Goal: Task Accomplishment & Management: Complete application form

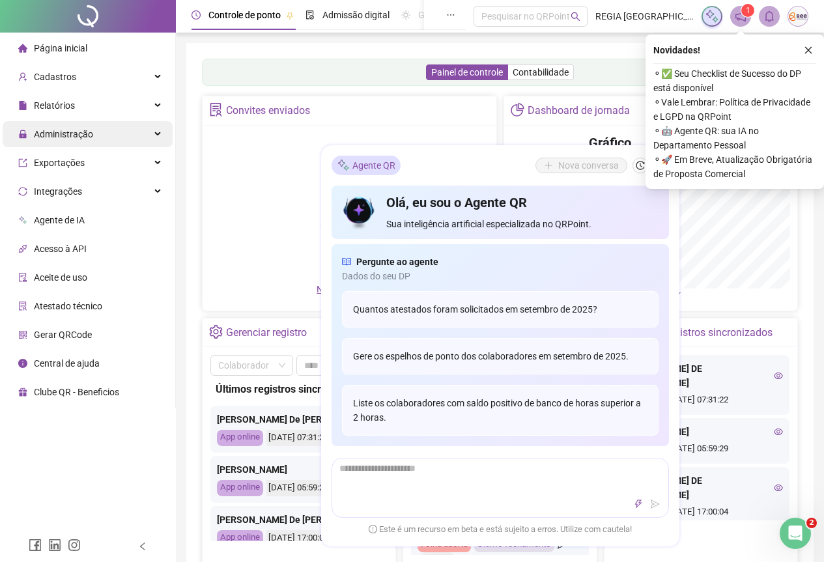
click at [55, 133] on span "Administração" at bounding box center [63, 134] width 59 height 10
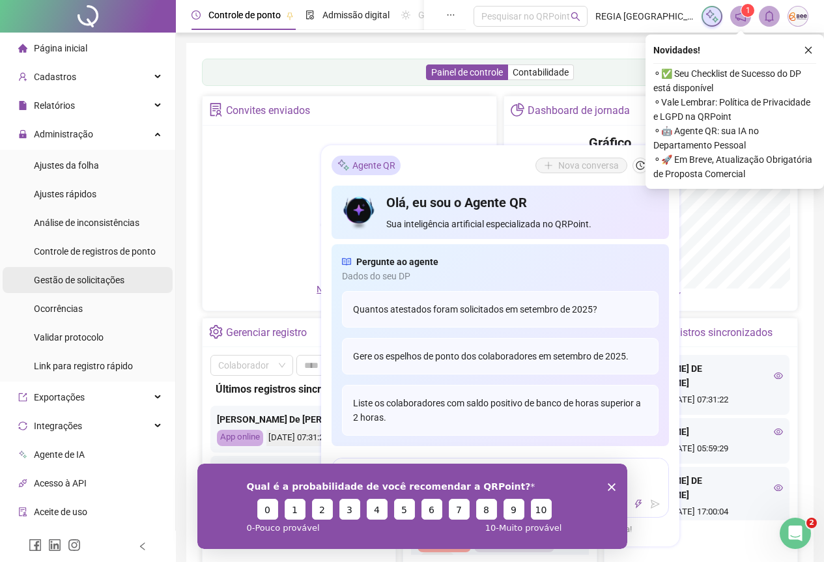
click at [63, 272] on div "Gestão de solicitações" at bounding box center [79, 280] width 91 height 26
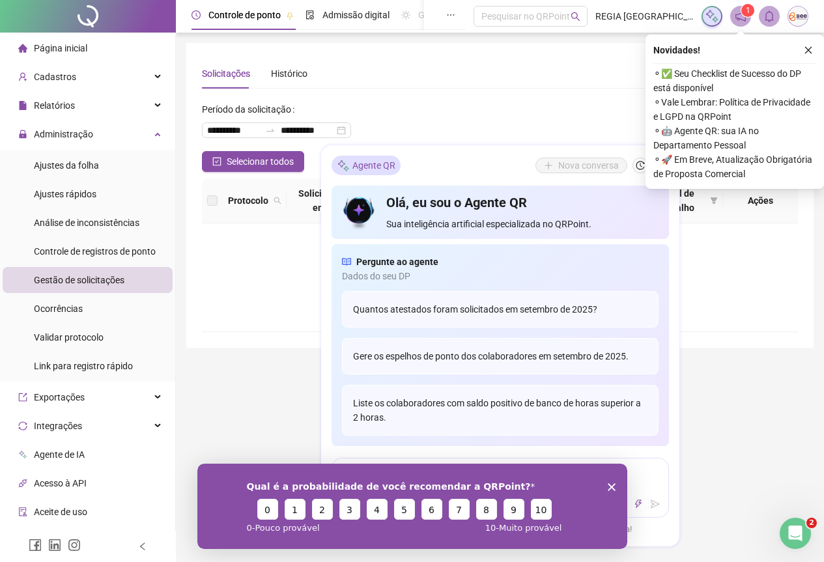
click at [811, 52] on icon "close" at bounding box center [808, 50] width 9 height 9
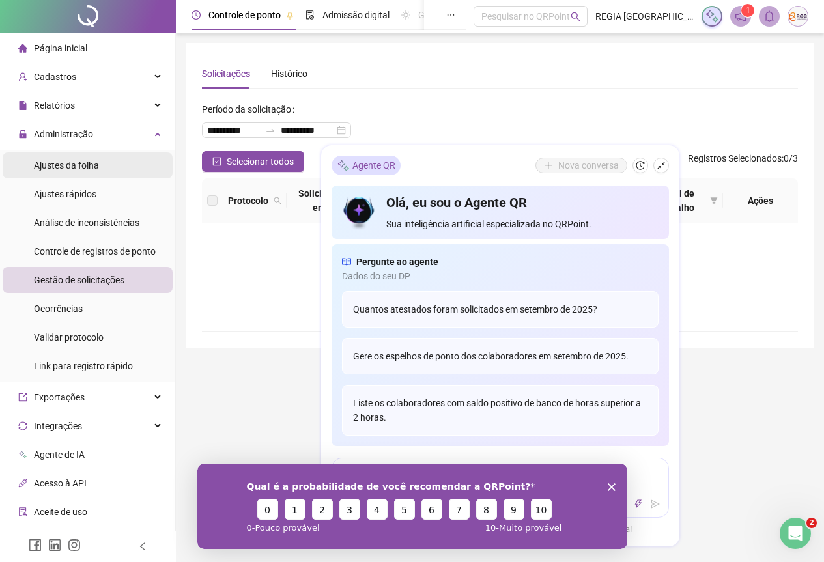
click at [66, 162] on span "Ajustes da folha" at bounding box center [66, 165] width 65 height 10
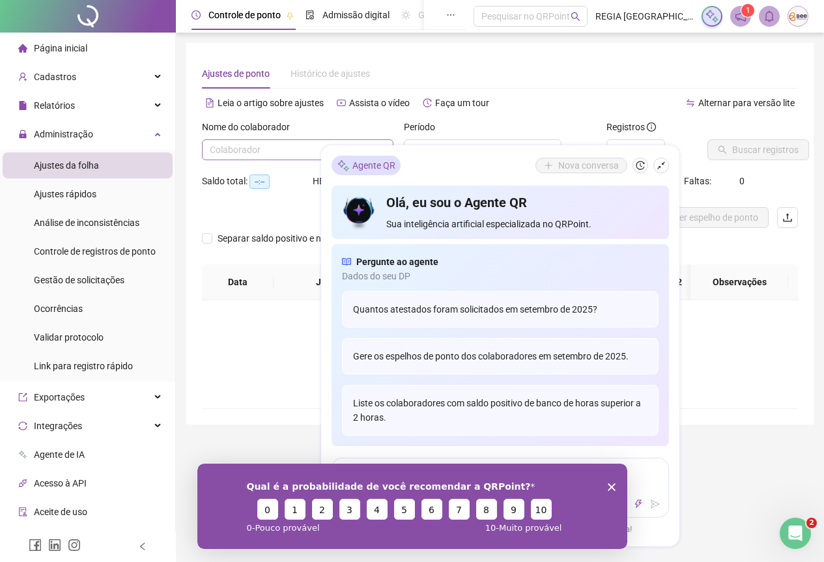
type input "**********"
click at [244, 145] on input "search" at bounding box center [292, 150] width 164 height 20
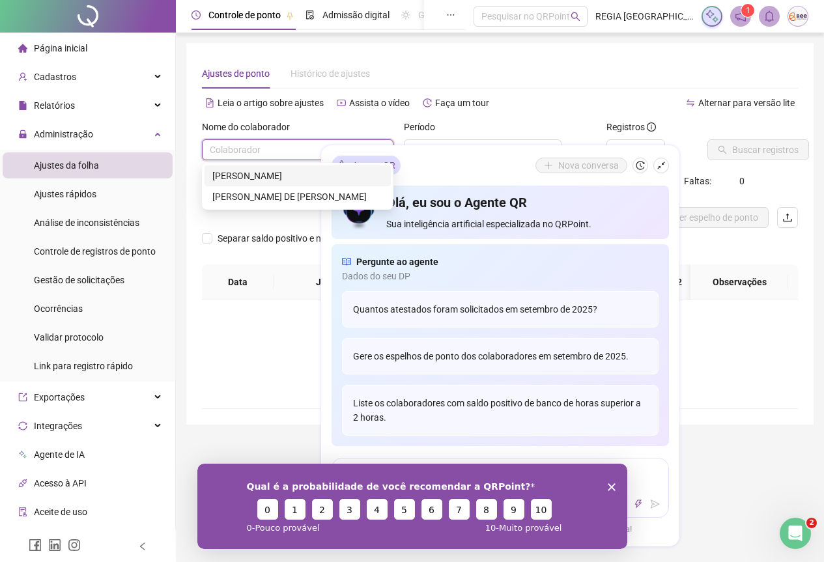
click at [608, 483] on icon "Encerrar pesquisa" at bounding box center [611, 487] width 8 height 8
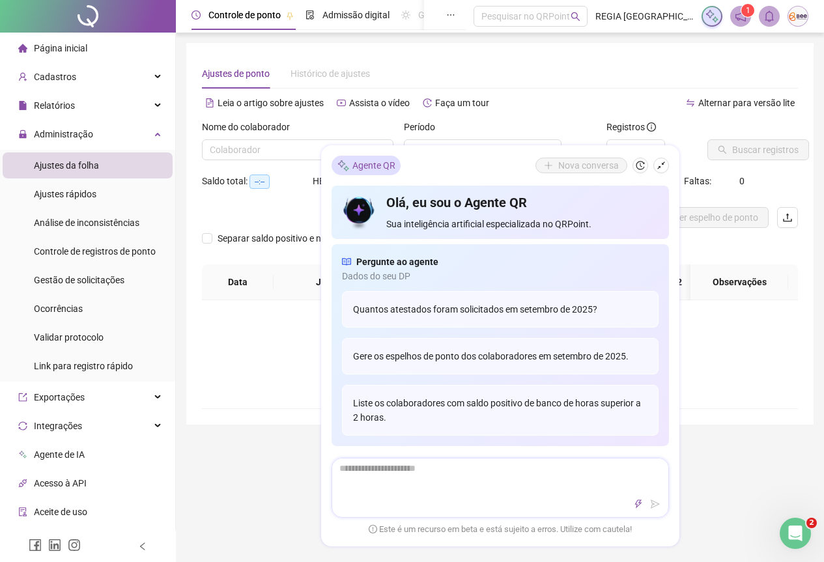
click at [666, 485] on textarea at bounding box center [500, 476] width 336 height 34
click at [659, 161] on icon "shrink" at bounding box center [661, 165] width 9 height 9
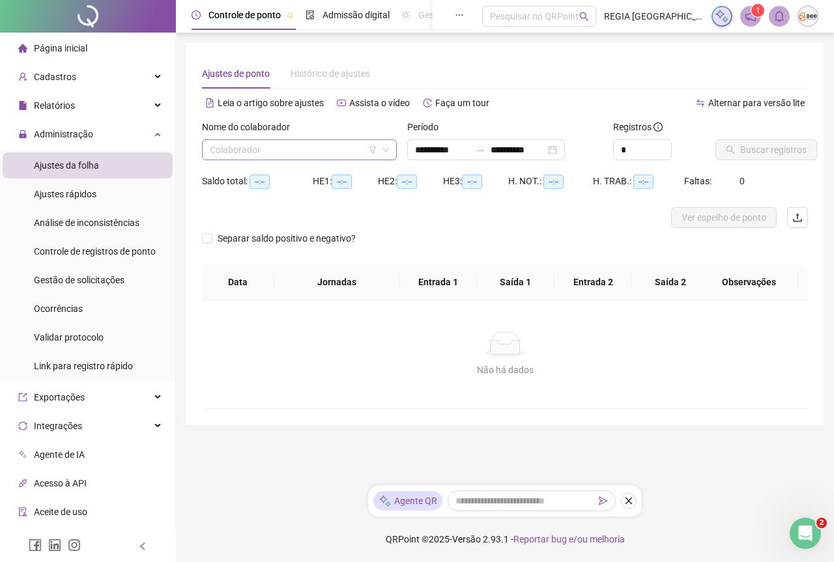
click at [351, 154] on input "search" at bounding box center [293, 150] width 167 height 20
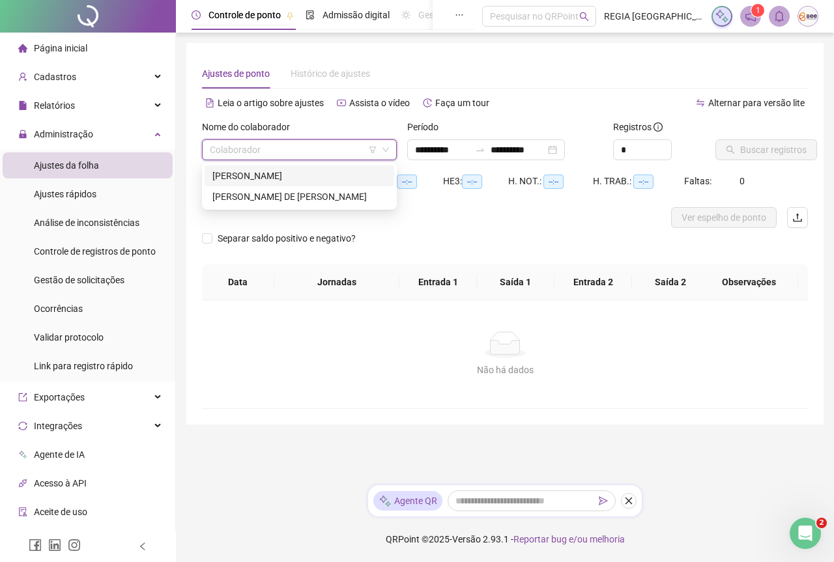
click at [285, 169] on div "[PERSON_NAME]" at bounding box center [299, 176] width 174 height 14
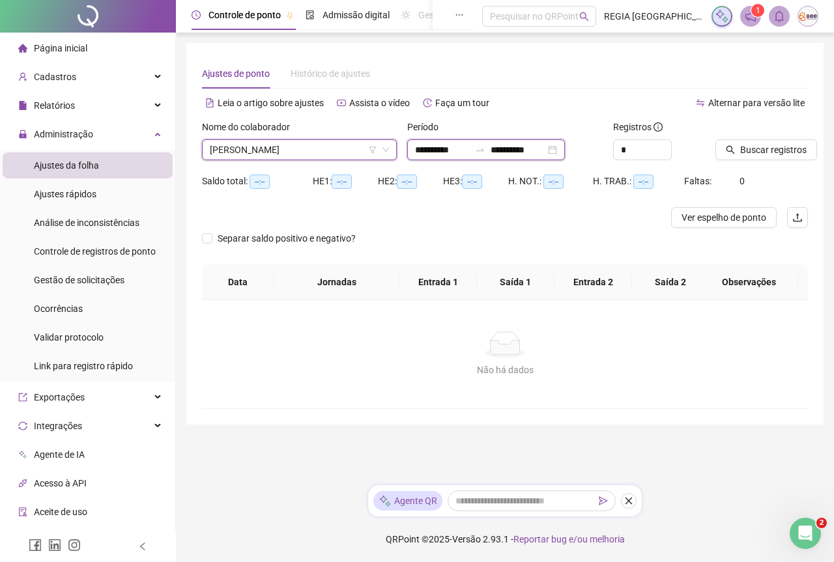
click at [437, 152] on input "**********" at bounding box center [442, 150] width 55 height 14
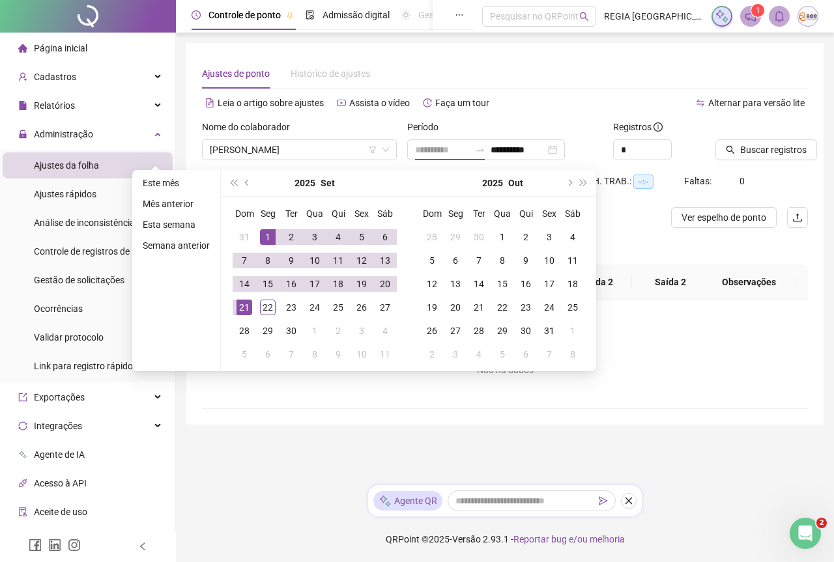
click at [268, 235] on div "1" at bounding box center [268, 237] width 16 height 16
type input "**********"
click at [261, 309] on div "22" at bounding box center [268, 308] width 16 height 16
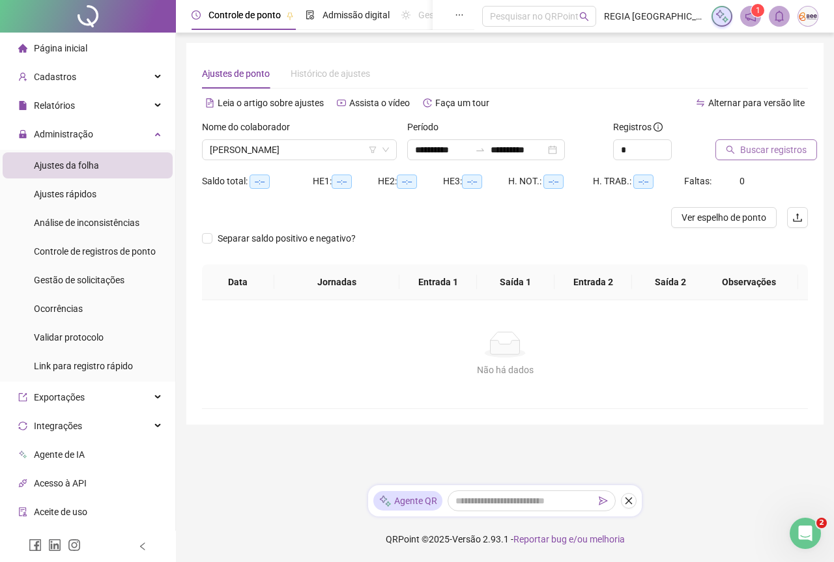
click at [737, 150] on button "Buscar registros" at bounding box center [766, 149] width 102 height 21
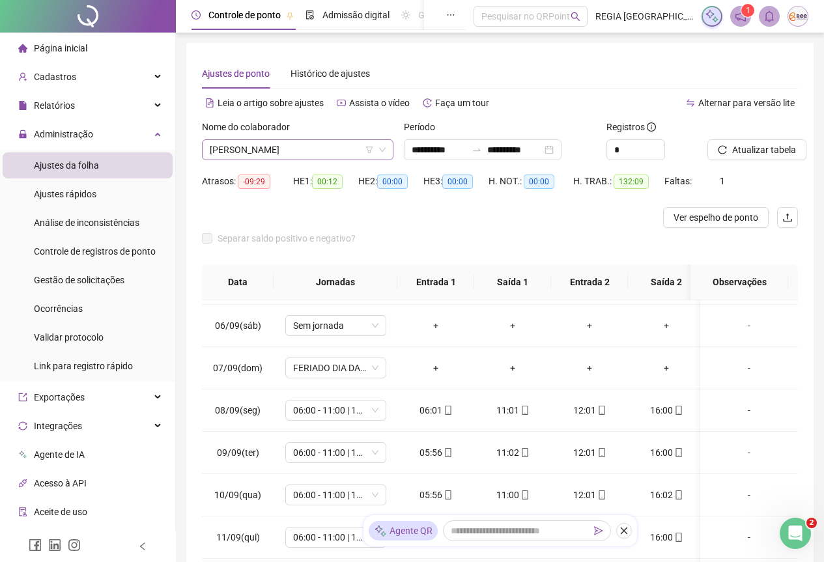
click at [376, 156] on span "[PERSON_NAME]" at bounding box center [298, 150] width 176 height 20
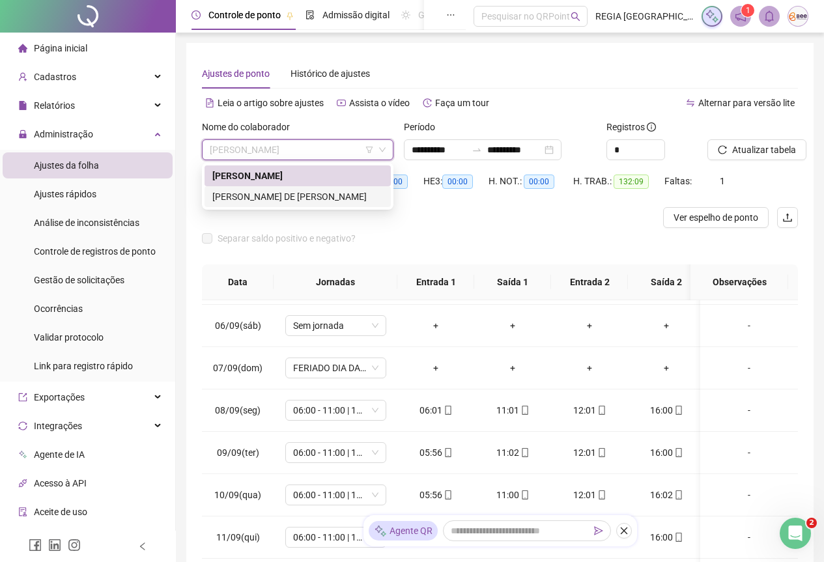
click at [349, 195] on div "[PERSON_NAME] DE [PERSON_NAME]" at bounding box center [297, 197] width 171 height 14
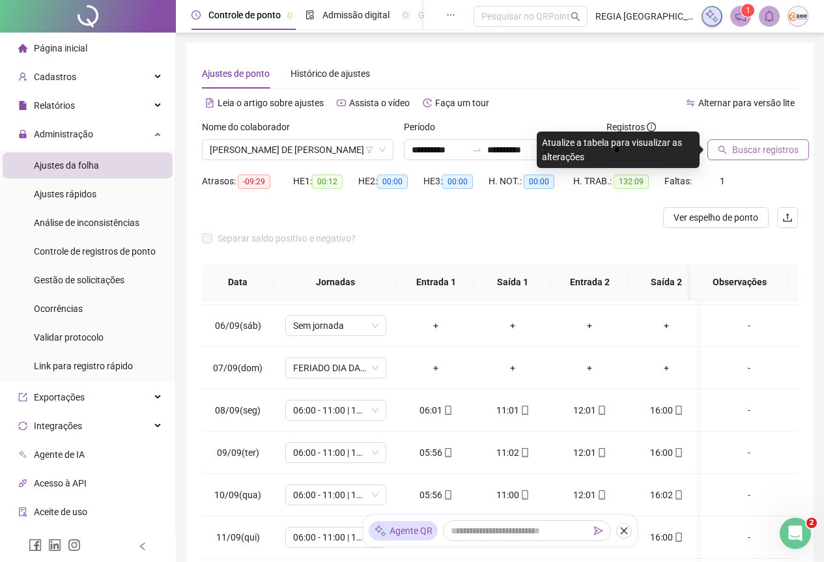
click at [720, 144] on button "Buscar registros" at bounding box center [759, 149] width 102 height 21
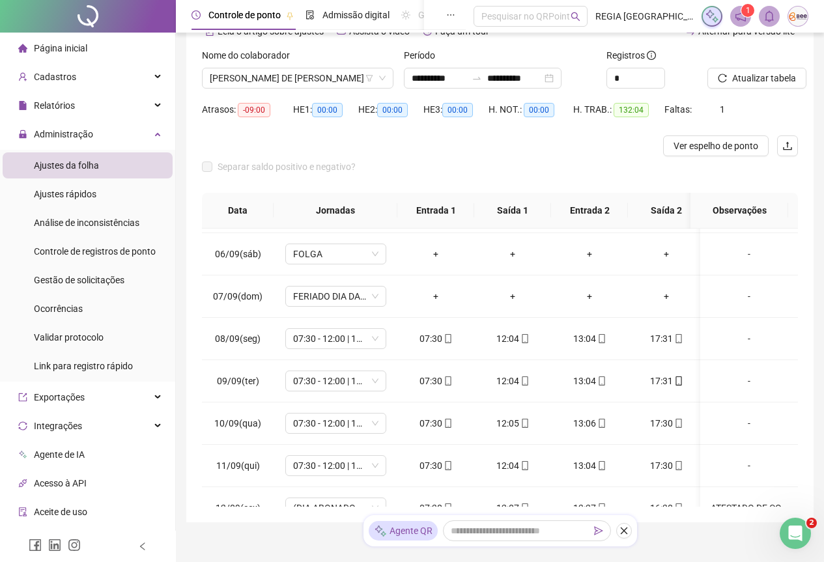
scroll to position [119, 0]
